Goal: Task Accomplishment & Management: Use online tool/utility

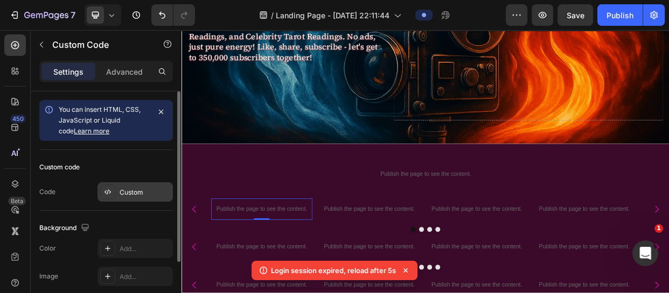
click at [148, 193] on div "Custom" at bounding box center [145, 193] width 51 height 10
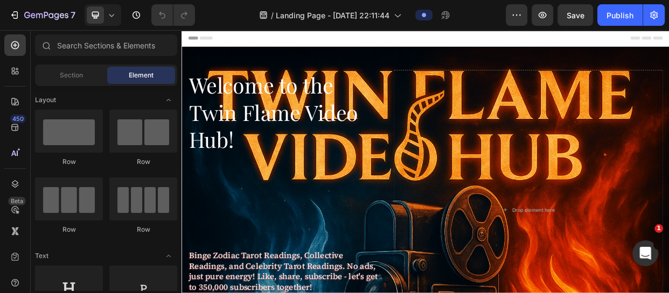
scroll to position [305, 0]
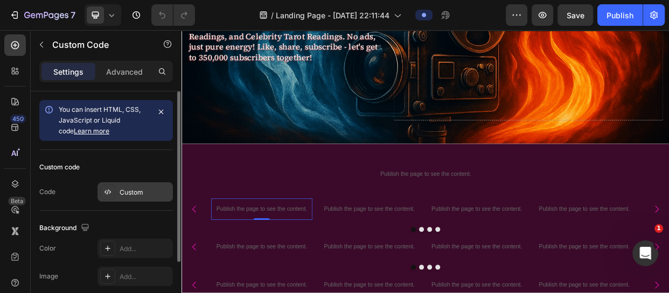
click at [137, 195] on div "Custom" at bounding box center [145, 193] width 51 height 10
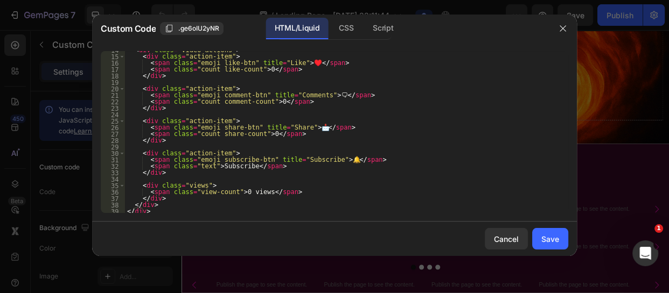
scroll to position [102, 0]
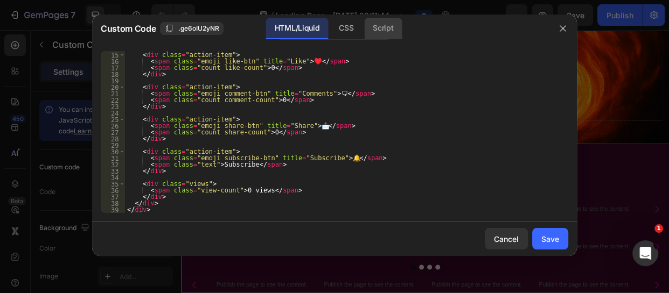
click at [401, 23] on div "Script" at bounding box center [383, 29] width 38 height 22
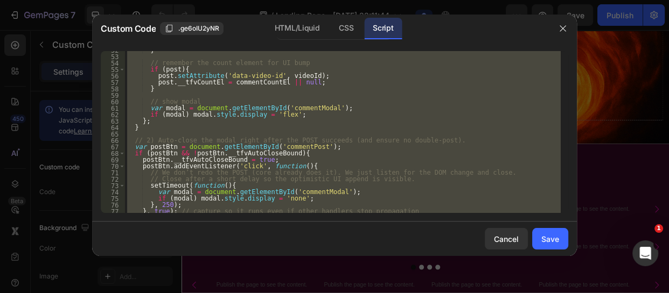
scroll to position [348, 0]
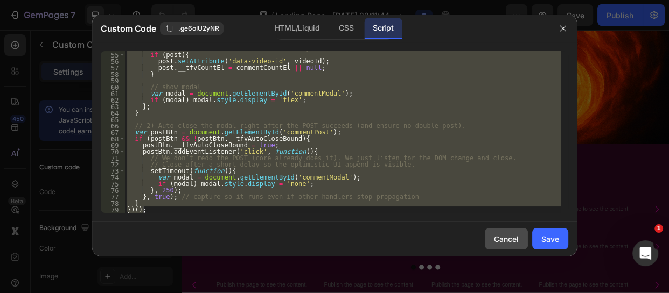
click at [513, 232] on button "Cancel" at bounding box center [506, 239] width 43 height 22
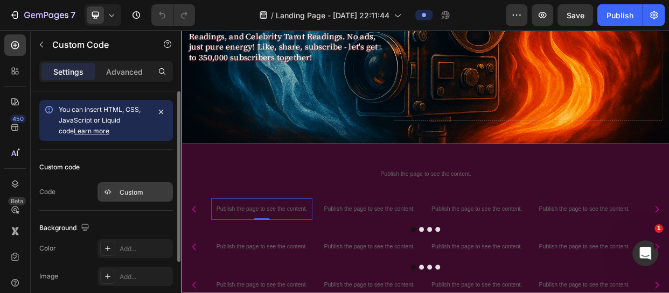
click at [139, 196] on div "Custom" at bounding box center [145, 193] width 51 height 10
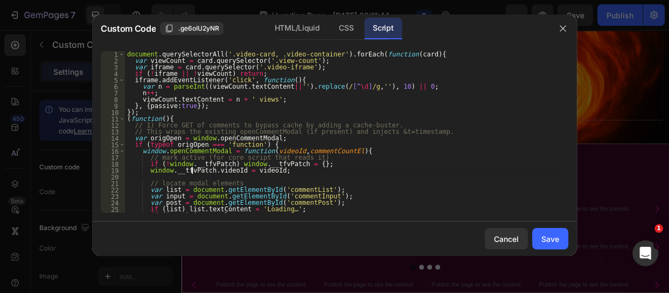
click at [193, 172] on div "document . querySelectorAll ( '.video-card, .video-container' ) . forEach ( fun…" at bounding box center [343, 138] width 436 height 175
type textarea "} })();"
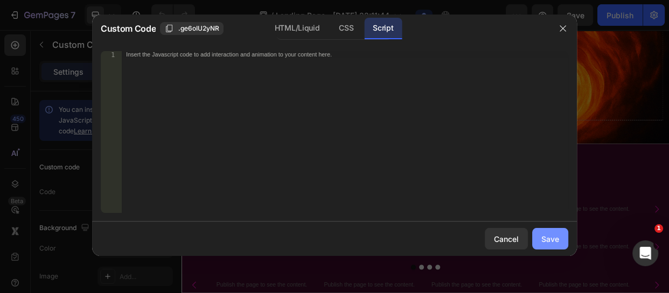
click at [557, 232] on button "Save" at bounding box center [550, 239] width 36 height 22
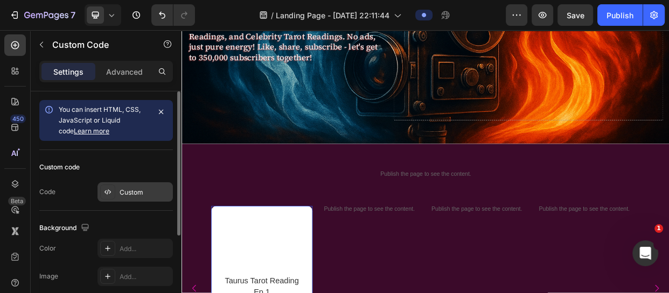
click at [137, 193] on div "Custom" at bounding box center [145, 193] width 51 height 10
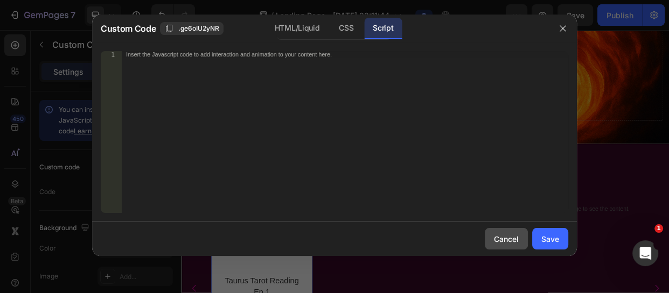
click at [503, 241] on div "Cancel" at bounding box center [506, 239] width 25 height 11
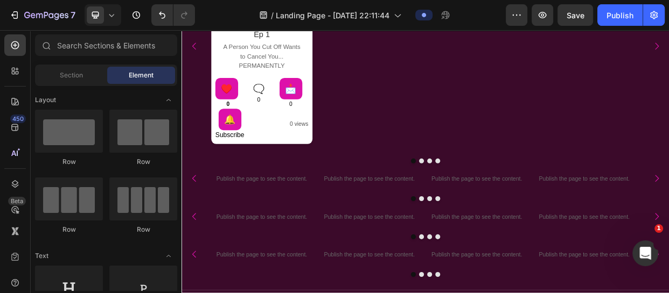
scroll to position [869, 0]
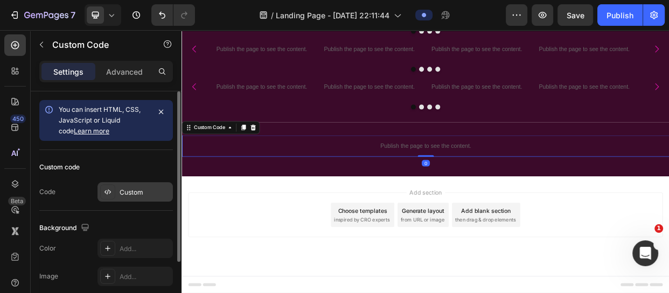
click at [160, 195] on div "Custom" at bounding box center [145, 193] width 51 height 10
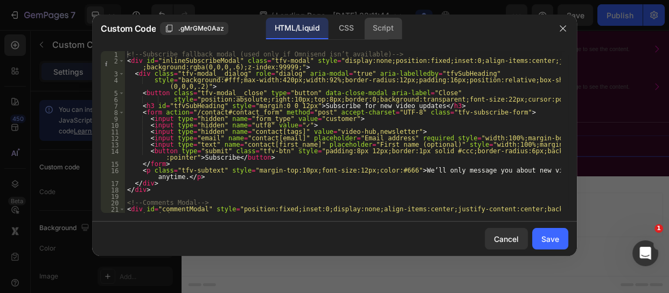
click at [376, 27] on div "Script" at bounding box center [383, 29] width 38 height 22
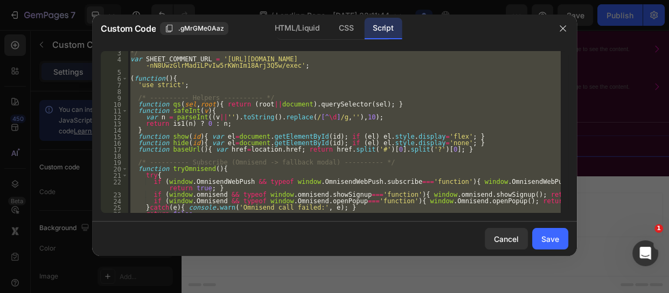
scroll to position [141, 0]
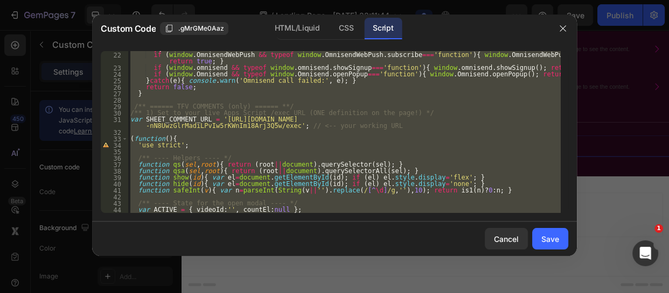
click at [132, 106] on div "try { if ( window . OmnisendWebPush && typeof window . [GEOGRAPHIC_DATA] . subs…" at bounding box center [344, 132] width 432 height 162
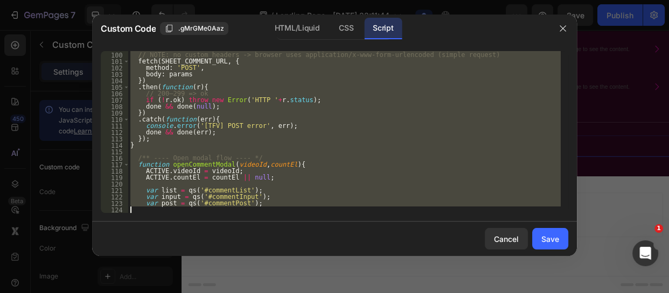
scroll to position [658, 0]
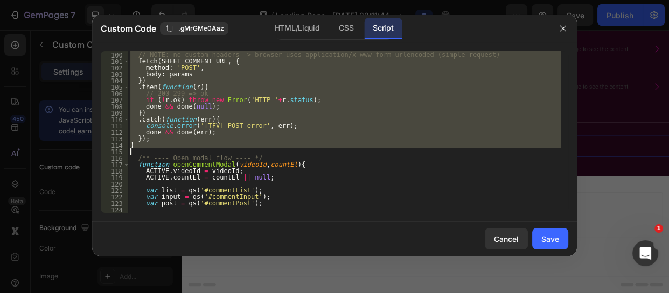
drag, startPoint x: 132, startPoint y: 106, endPoint x: 216, endPoint y: 151, distance: 95.9
click at [216, 151] on div "// NOTE: no custom headers -> browser uses application/x-www-form-urlencoded (s…" at bounding box center [344, 132] width 432 height 175
paste textarea "else bindCommentButtons();"
type textarea "else bindCommentButtons();"
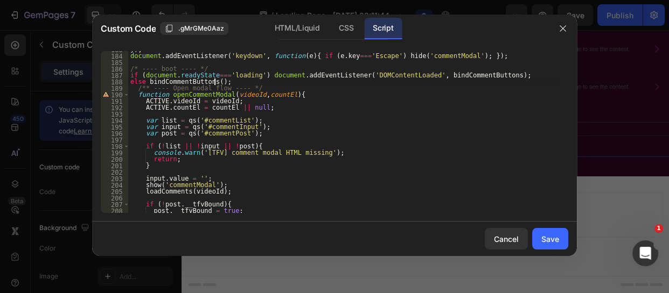
scroll to position [1181, 0]
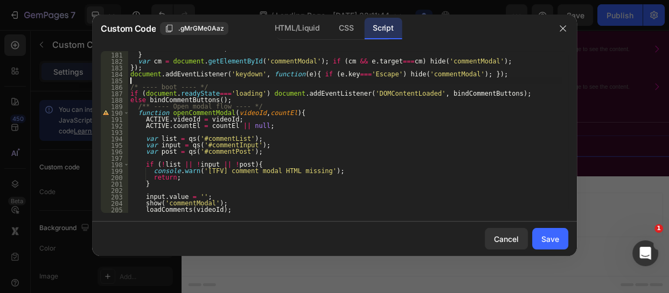
click at [278, 78] on div "hide ( 'commentModal' ) ; } var cm = document . getElementById ( 'commentModal'…" at bounding box center [344, 132] width 432 height 175
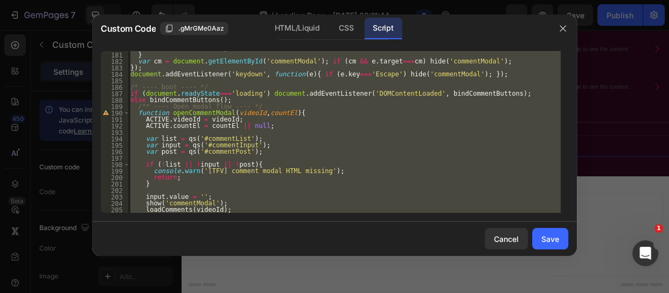
paste textarea
type textarea "})();"
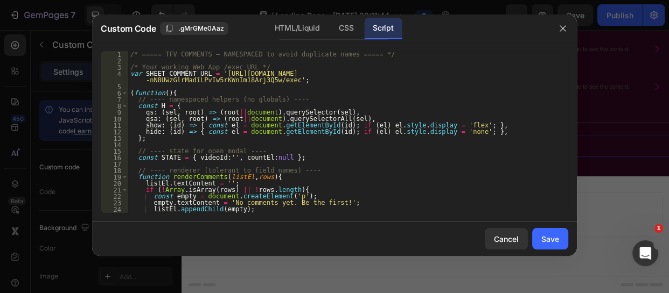
scroll to position [0, 0]
click at [527, 232] on button "Cancel" at bounding box center [506, 239] width 43 height 22
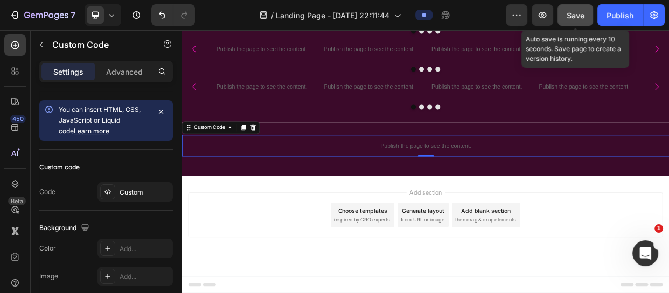
click at [558, 13] on button "Save" at bounding box center [575, 15] width 36 height 22
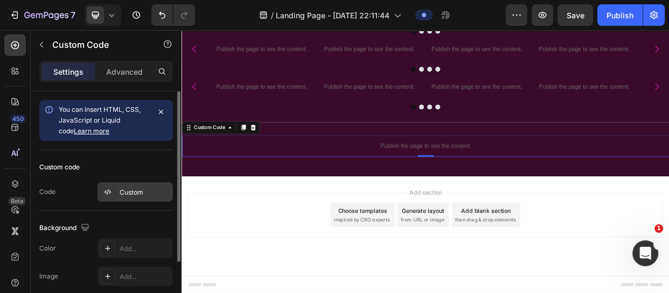
click at [135, 188] on div "Custom" at bounding box center [145, 193] width 51 height 10
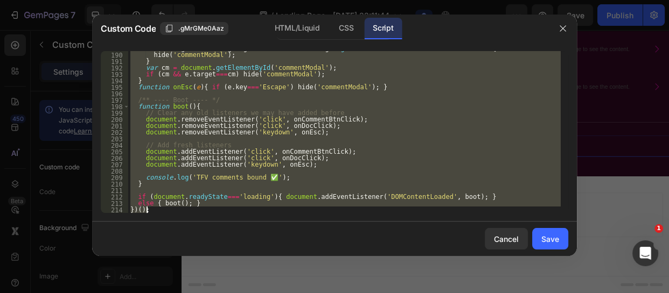
scroll to position [1265, 0]
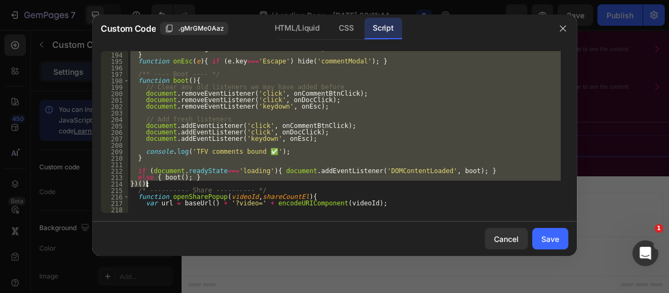
drag, startPoint x: 131, startPoint y: 107, endPoint x: 246, endPoint y: 183, distance: 137.6
click at [246, 183] on div "if ( cm && e . target === cm ) hide ( 'commentModal' ) ; } function onEsc ( e )…" at bounding box center [344, 132] width 432 height 175
paste textarea
type textarea "})();"
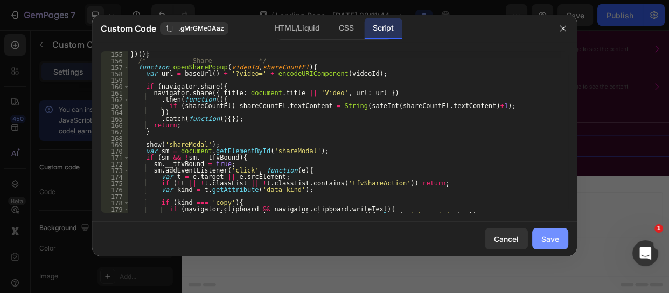
click at [543, 241] on div "Save" at bounding box center [550, 239] width 18 height 11
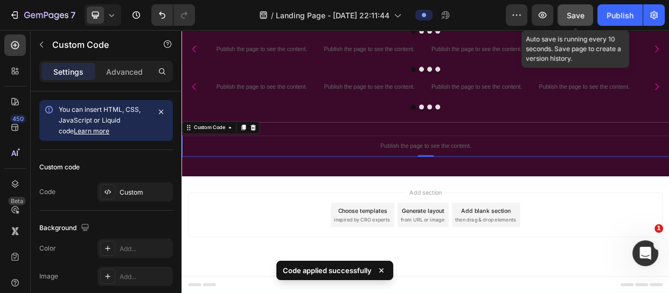
click at [570, 11] on span "Save" at bounding box center [576, 15] width 18 height 9
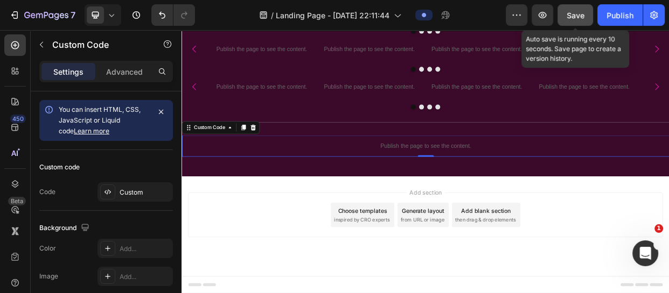
click at [571, 16] on span "Save" at bounding box center [576, 15] width 18 height 9
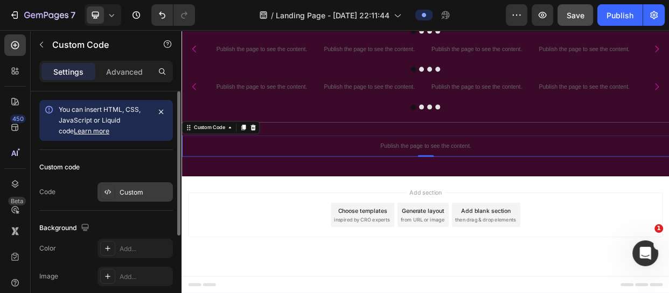
click at [134, 189] on div "Custom" at bounding box center [145, 193] width 51 height 10
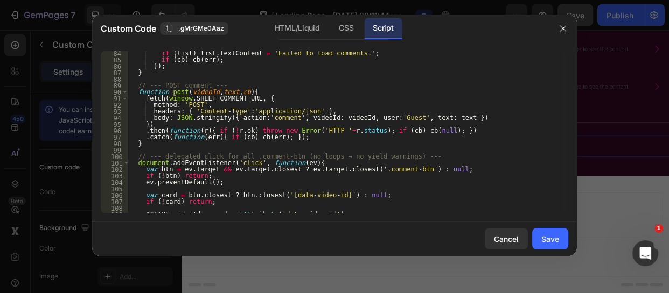
scroll to position [538, 0]
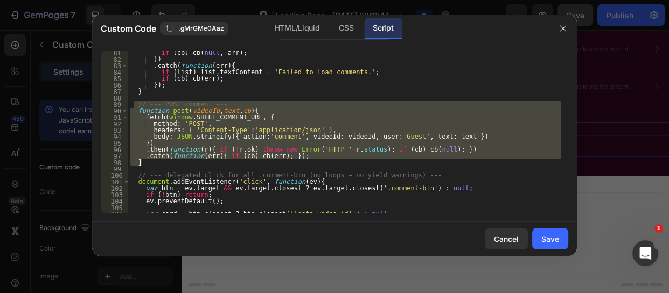
drag, startPoint x: 132, startPoint y: 103, endPoint x: 195, endPoint y: 163, distance: 86.8
click at [195, 163] on div "if ( cb ) cb ( null , arr ) ; }) . catch ( function ( err ) { if ( list ) list …" at bounding box center [344, 137] width 432 height 175
type textarea ".catch(function(err){ if (cb) cb(err); }); }"
paste textarea
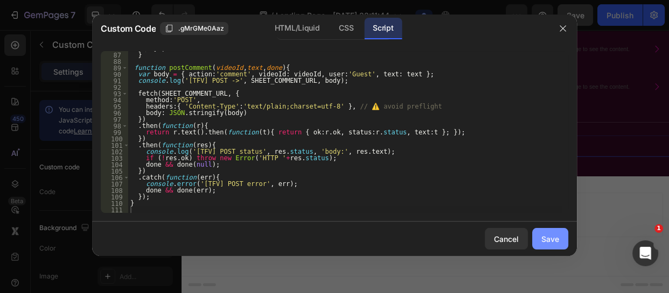
click at [549, 236] on div "Save" at bounding box center [550, 239] width 18 height 11
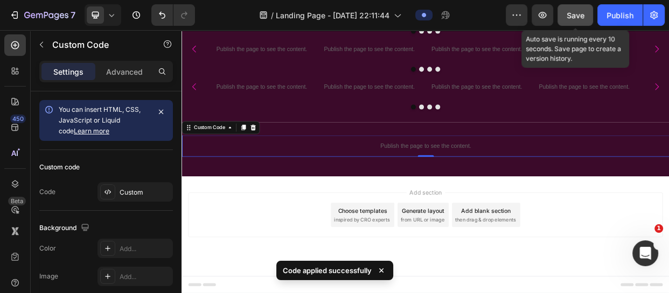
click at [571, 22] on button "Save" at bounding box center [575, 15] width 36 height 22
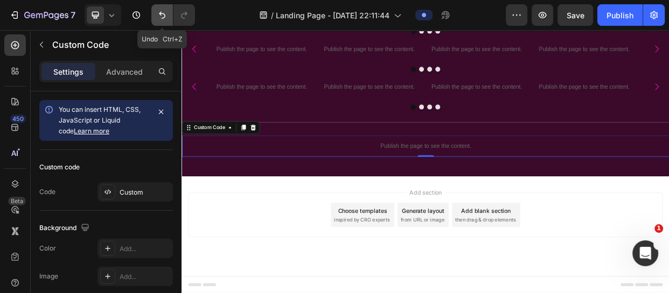
click at [156, 15] on button "Undo/Redo" at bounding box center [162, 15] width 22 height 22
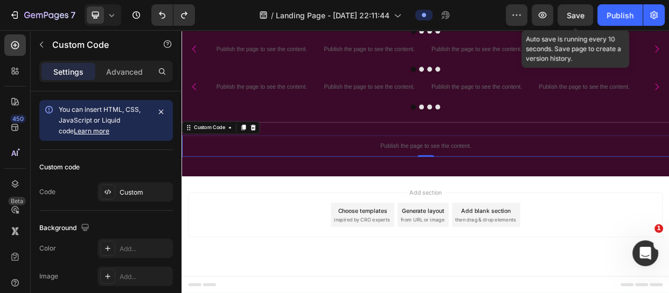
click at [571, 12] on span "Save" at bounding box center [576, 15] width 18 height 9
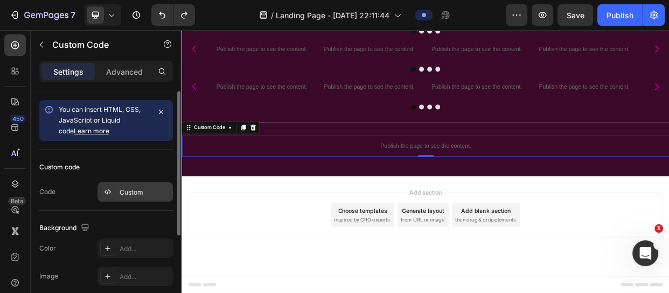
click at [136, 194] on div "Custom" at bounding box center [145, 193] width 51 height 10
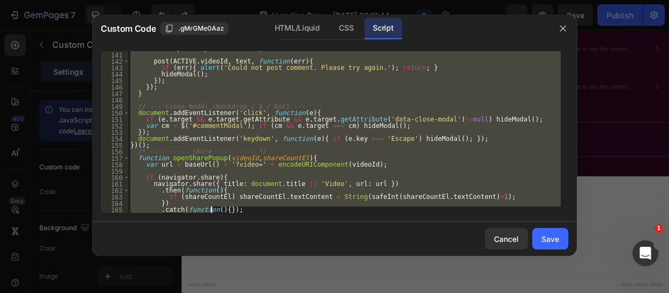
scroll to position [930, 0]
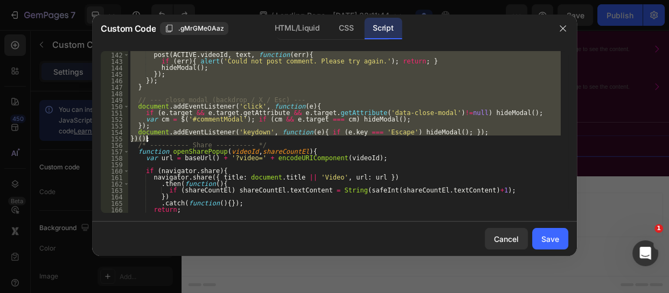
drag, startPoint x: 129, startPoint y: 131, endPoint x: 207, endPoint y: 142, distance: 79.4
click at [207, 142] on div "post ( ACTIVE . videoId , text , function ( err ) { if ( err ) { alert ( 'Could…" at bounding box center [344, 132] width 432 height 175
type textarea "document.addEventListener('keydown', function(e){ if (e.key === 'Escape') hideM…"
paste textarea
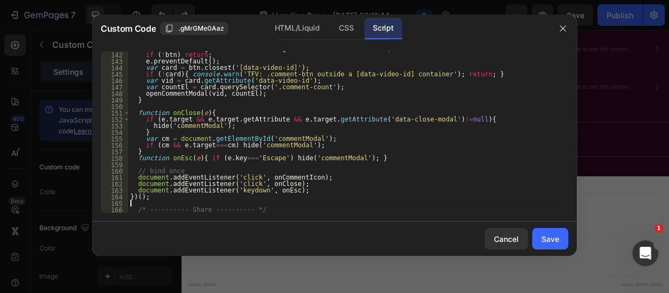
scroll to position [924, 0]
click at [549, 242] on div "Save" at bounding box center [550, 239] width 18 height 11
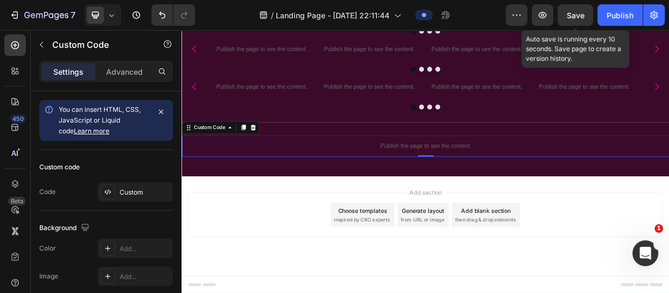
click at [580, 12] on span "Save" at bounding box center [576, 15] width 18 height 9
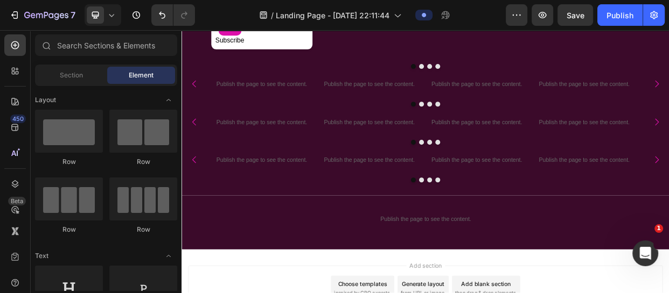
scroll to position [836, 0]
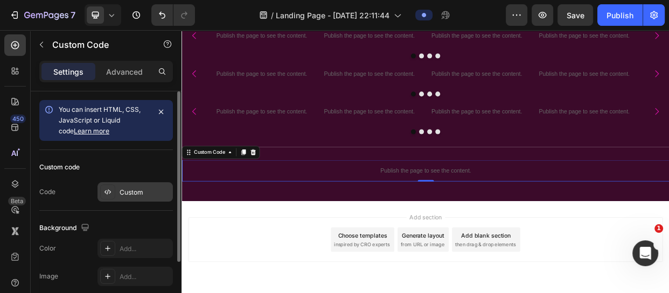
click at [134, 191] on div "Custom" at bounding box center [145, 193] width 51 height 10
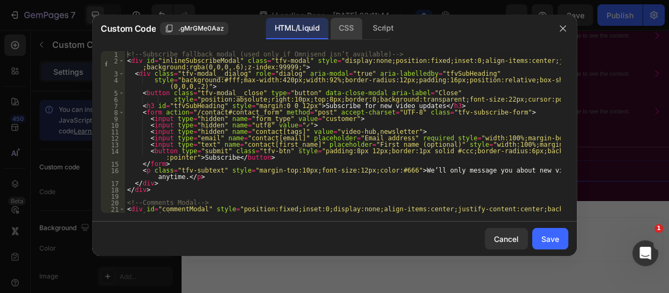
click at [364, 25] on div "CSS" at bounding box center [383, 29] width 38 height 22
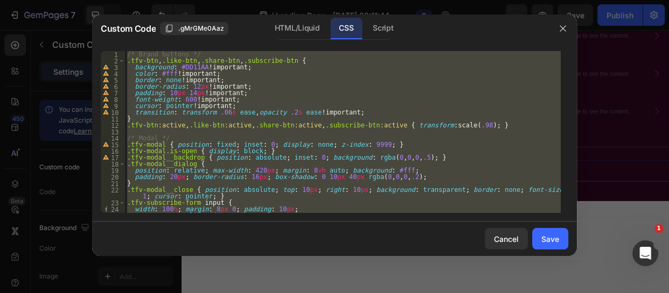
click at [184, 96] on div "/* Brand buttons */ .tfv-btn , .like-btn , .share-btn , .subscribe-btn { backgr…" at bounding box center [343, 132] width 436 height 162
click at [279, 59] on div "/* Brand buttons */ .tfv-btn , .like-btn , .share-btn , .subscribe-btn { backgr…" at bounding box center [343, 132] width 436 height 162
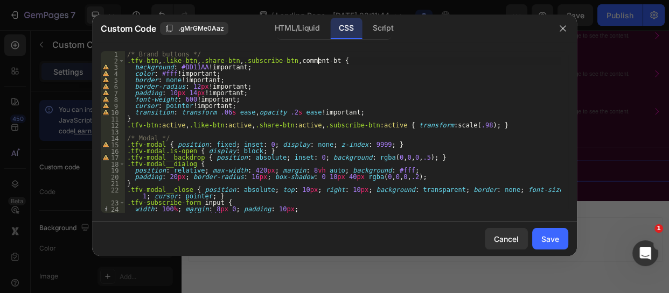
scroll to position [0, 16]
click at [369, 125] on div "/* Brand buttons */ .tfv-btn , .like-btn , .share-btn , .subscribe-btn , commen…" at bounding box center [343, 138] width 436 height 175
click at [286, 64] on div "/* Brand buttons */ .tfv-btn , .like-btn , .share-btn , .subscribe-btn , commen…" at bounding box center [343, 138] width 436 height 175
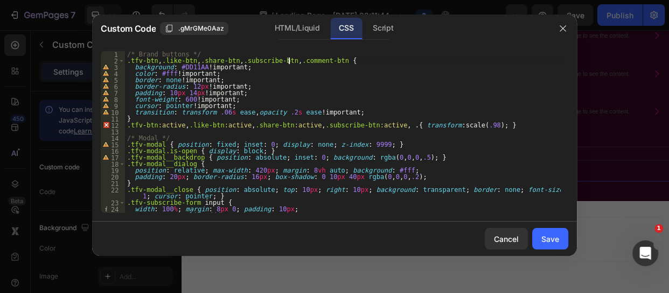
click at [378, 124] on div "/* Brand buttons */ .tfv-btn , .like-btn , .share-btn , .subscribe-btn , .comme…" at bounding box center [343, 138] width 436 height 175
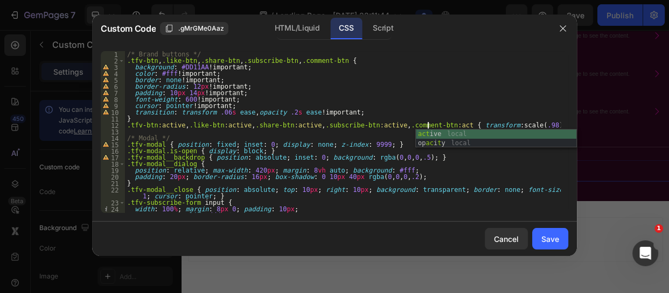
scroll to position [0, 25]
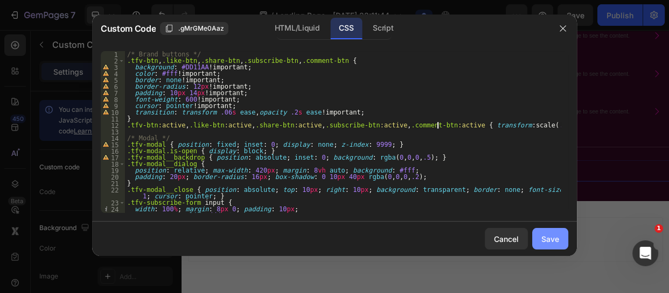
type textarea ".tfv-btn:active, .like-btn:active, .share-btn:active, .subscribe-btn:active, .c…"
click at [551, 234] on div "Save" at bounding box center [550, 239] width 18 height 11
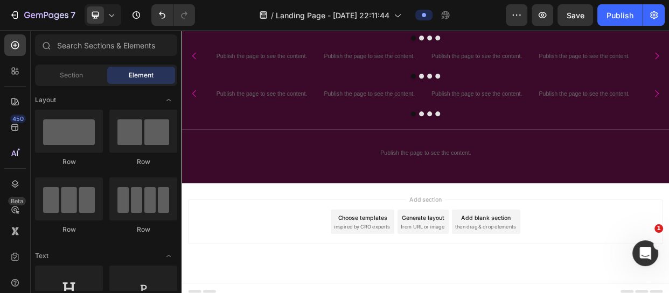
scroll to position [869, 0]
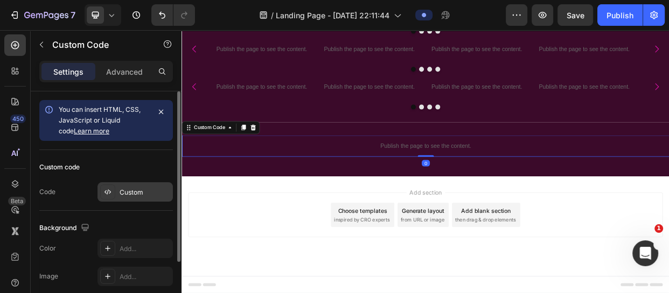
click at [139, 191] on div "Custom" at bounding box center [145, 193] width 51 height 10
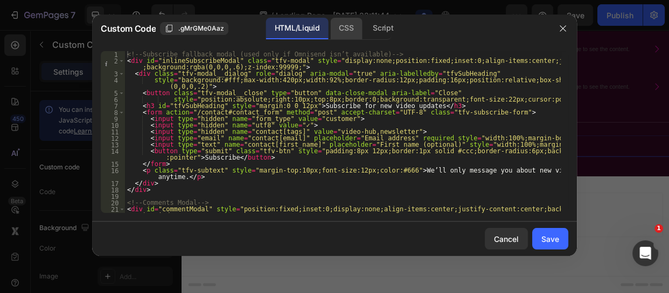
click at [364, 27] on div "CSS" at bounding box center [383, 29] width 38 height 22
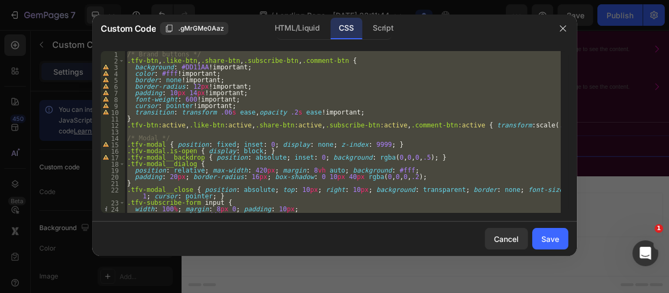
scroll to position [19, 0]
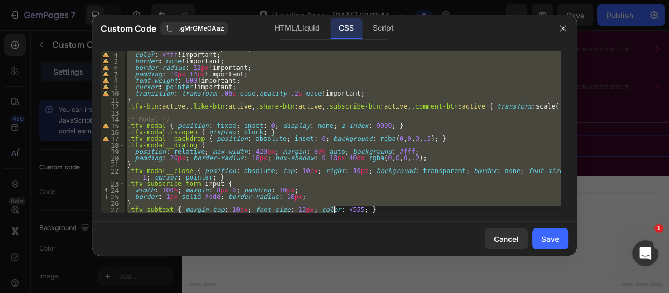
click at [349, 208] on div "background : #DD11AA !important ; color : #fff !important ; border : none !impo…" at bounding box center [343, 132] width 436 height 162
type textarea ".tfv-subtext { margin-top: 10px; font-size: 12px; color: #555; }"
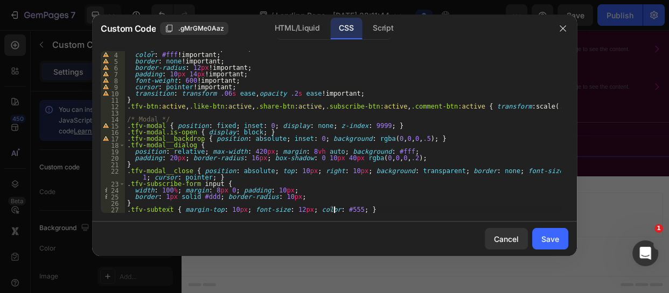
scroll to position [25, 0]
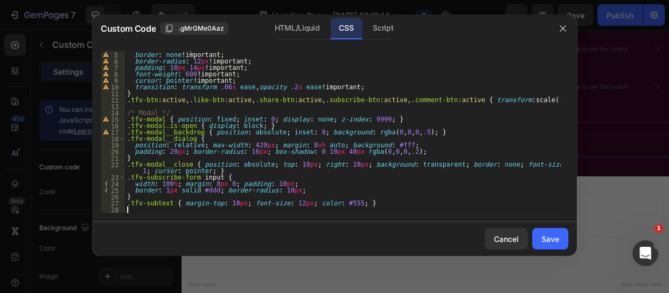
paste textarea ".tfv-subtext { margin-top: 10px; font-size: 12px; color: #555; }"
type textarea ".tfv-subtext { margin-top: 10px; font-size: 12px; color: #555; }"
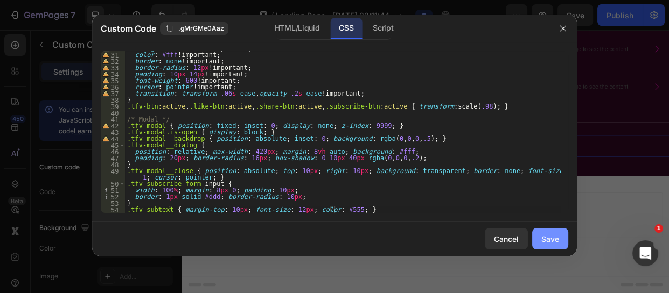
click at [548, 232] on button "Save" at bounding box center [550, 239] width 36 height 22
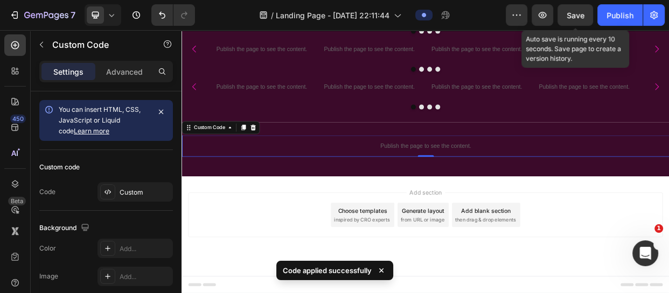
click at [572, 12] on span "Save" at bounding box center [576, 15] width 18 height 9
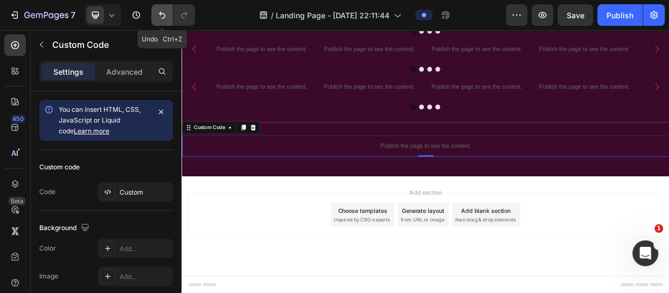
click at [162, 13] on icon "Undo/Redo" at bounding box center [162, 15] width 6 height 7
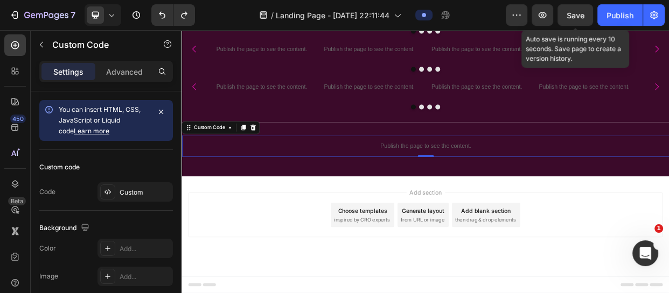
click at [577, 18] on span "Save" at bounding box center [576, 15] width 18 height 9
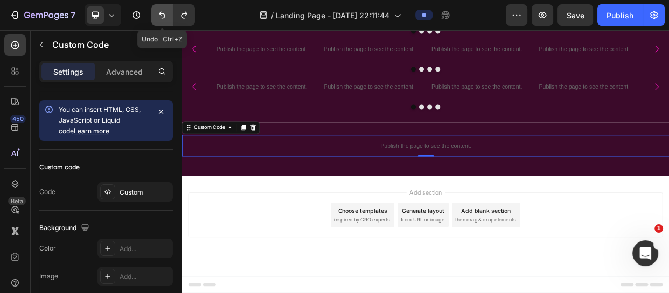
click at [158, 13] on icon "Undo/Redo" at bounding box center [162, 15] width 11 height 11
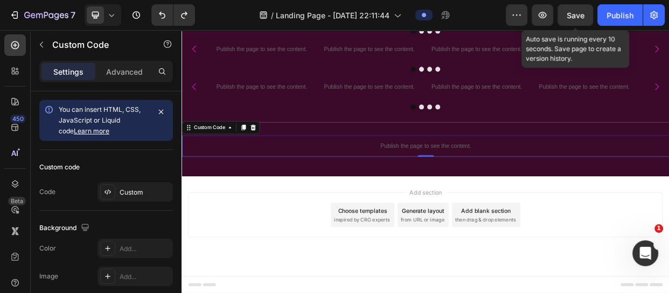
click at [579, 15] on span "Save" at bounding box center [576, 15] width 18 height 9
